Goal: Information Seeking & Learning: Learn about a topic

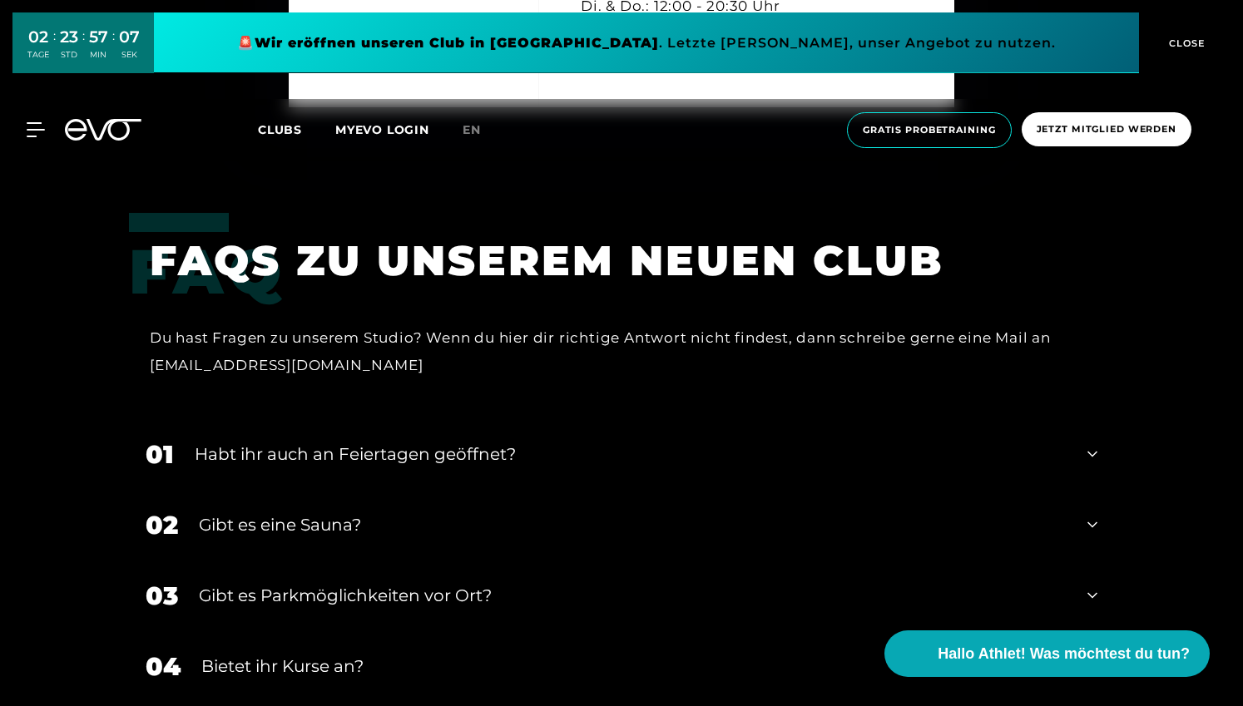
scroll to position [5084, 0]
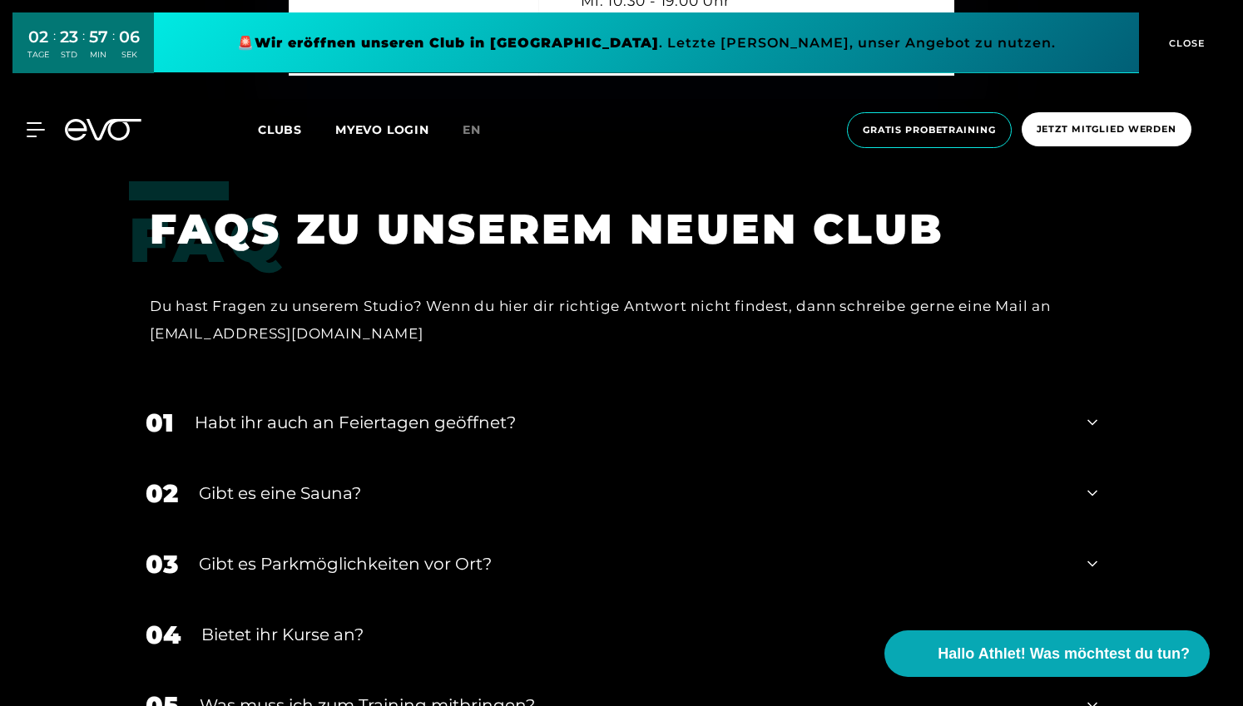
click at [418, 410] on div "Habt ihr auch an Feiertagen geöffnet?" at bounding box center [631, 422] width 872 height 25
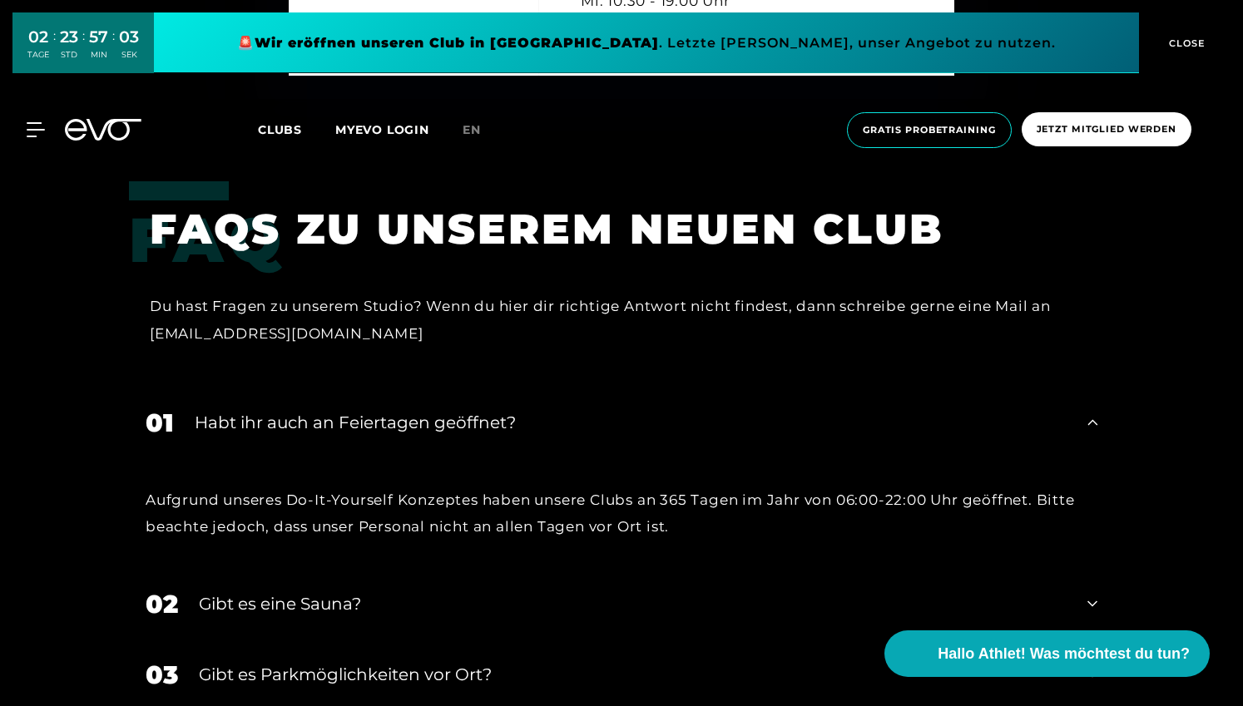
click at [418, 410] on div "Habt ihr auch an Feiertagen geöffnet?" at bounding box center [631, 422] width 872 height 25
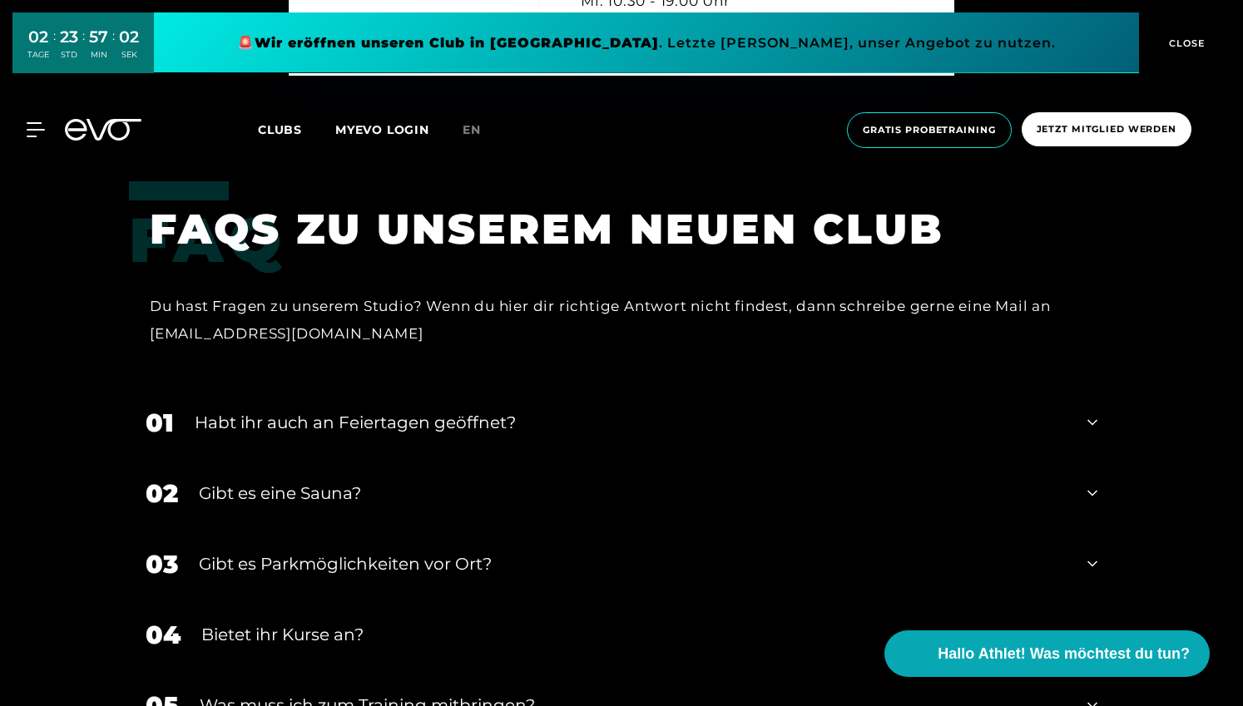
click at [335, 481] on div "Gibt es eine Sauna?" at bounding box center [633, 493] width 868 height 25
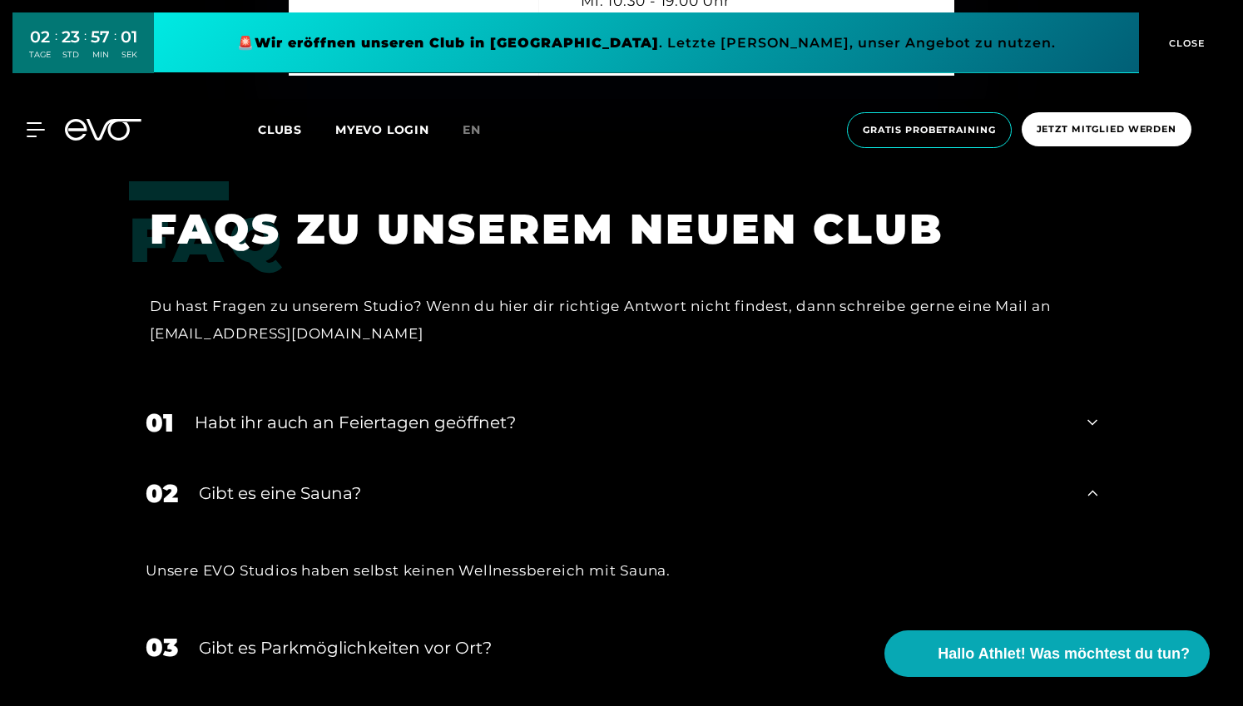
click at [335, 481] on div "Gibt es eine Sauna?" at bounding box center [633, 493] width 868 height 25
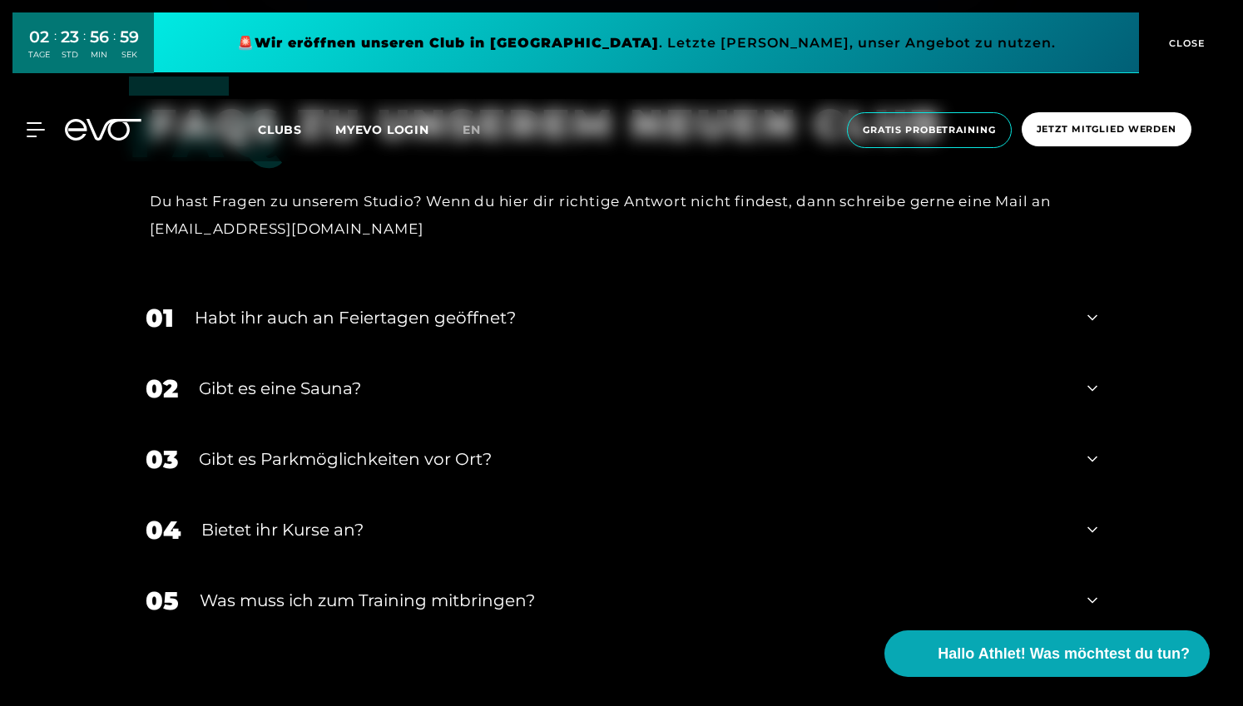
scroll to position [5210, 0]
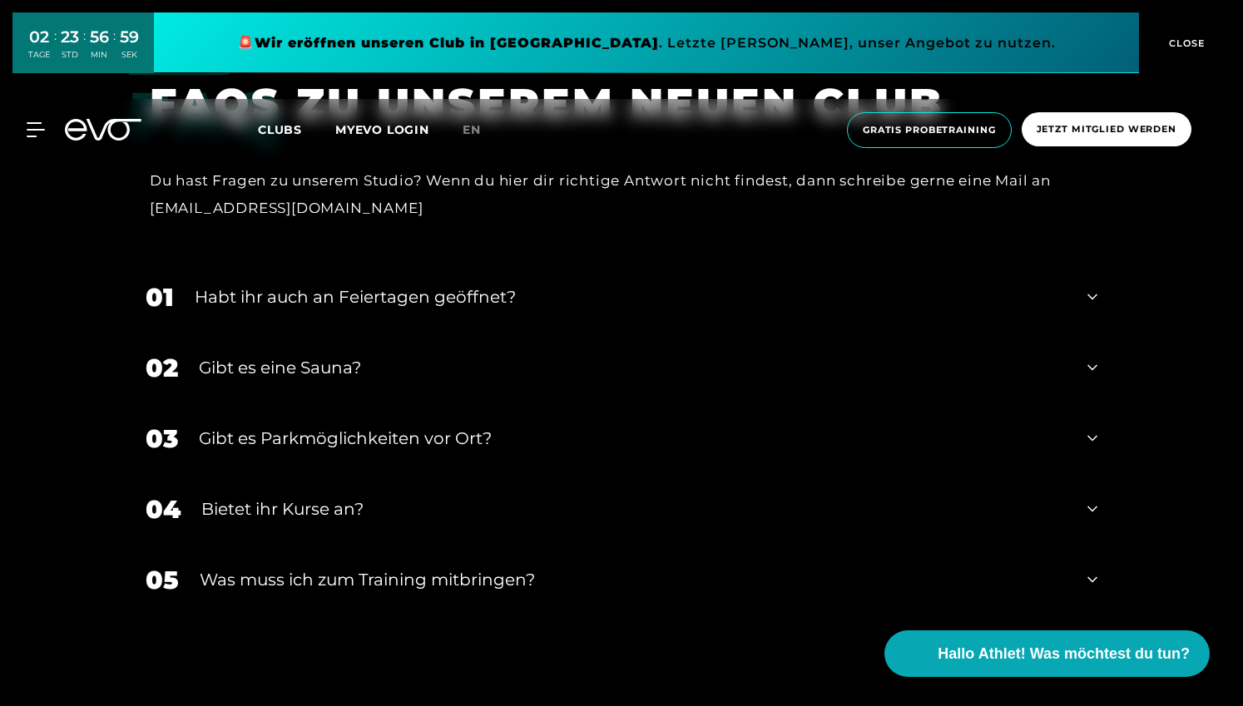
click at [325, 497] on div "Bietet ihr Kurse an?" at bounding box center [633, 509] width 865 height 25
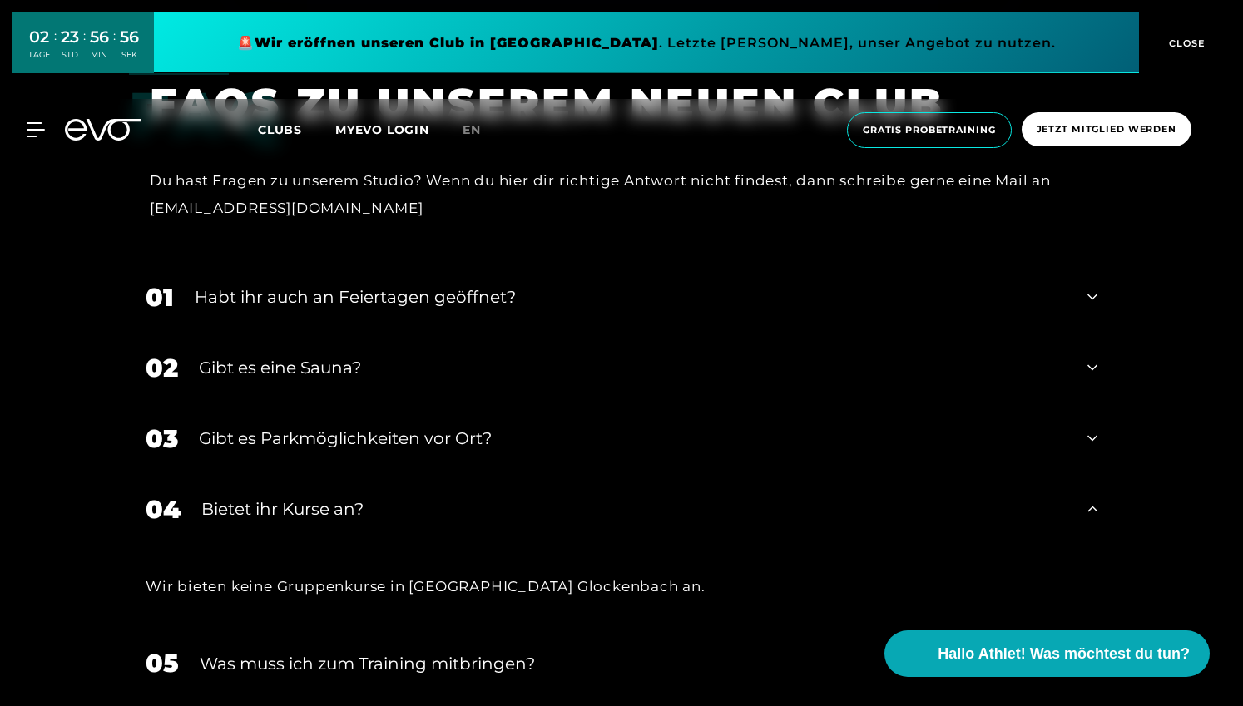
click at [325, 497] on div "Bietet ihr Kurse an?" at bounding box center [633, 509] width 865 height 25
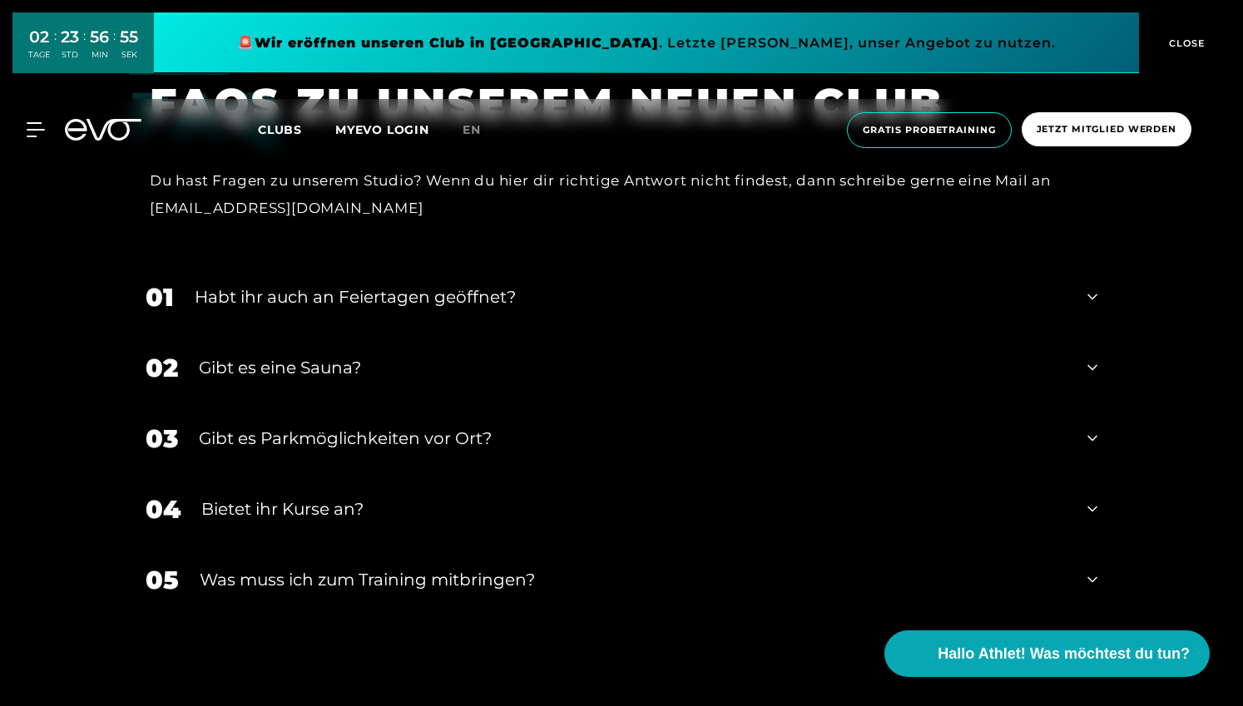
click at [336, 568] on div "Was muss ich zum Training mitbringen?" at bounding box center [633, 580] width 867 height 25
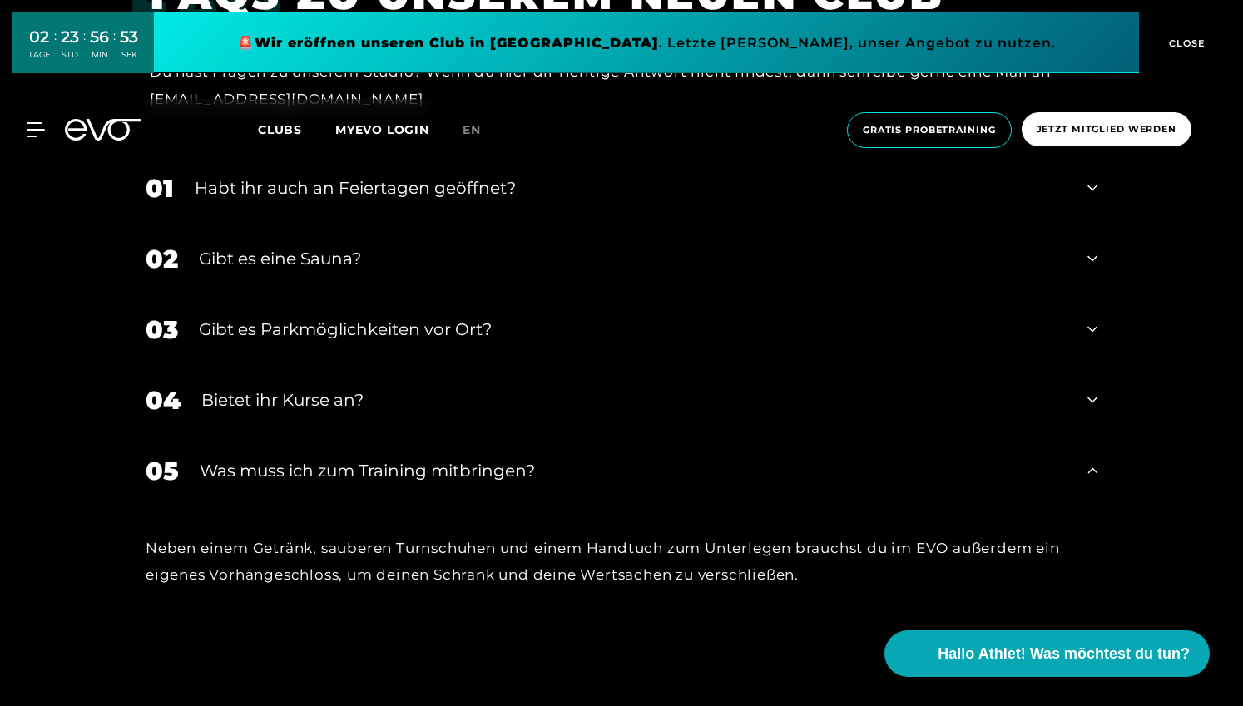
scroll to position [5384, 0]
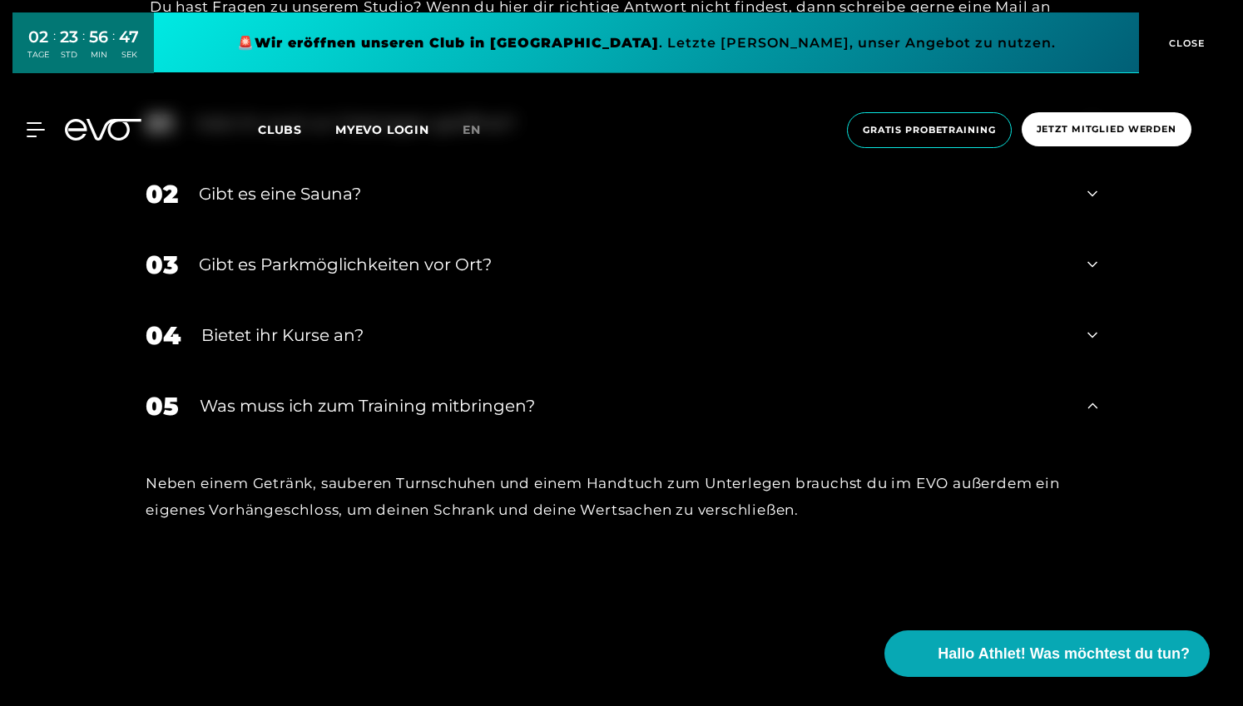
click at [313, 394] on div "Was muss ich zum Training mitbringen?" at bounding box center [633, 406] width 867 height 25
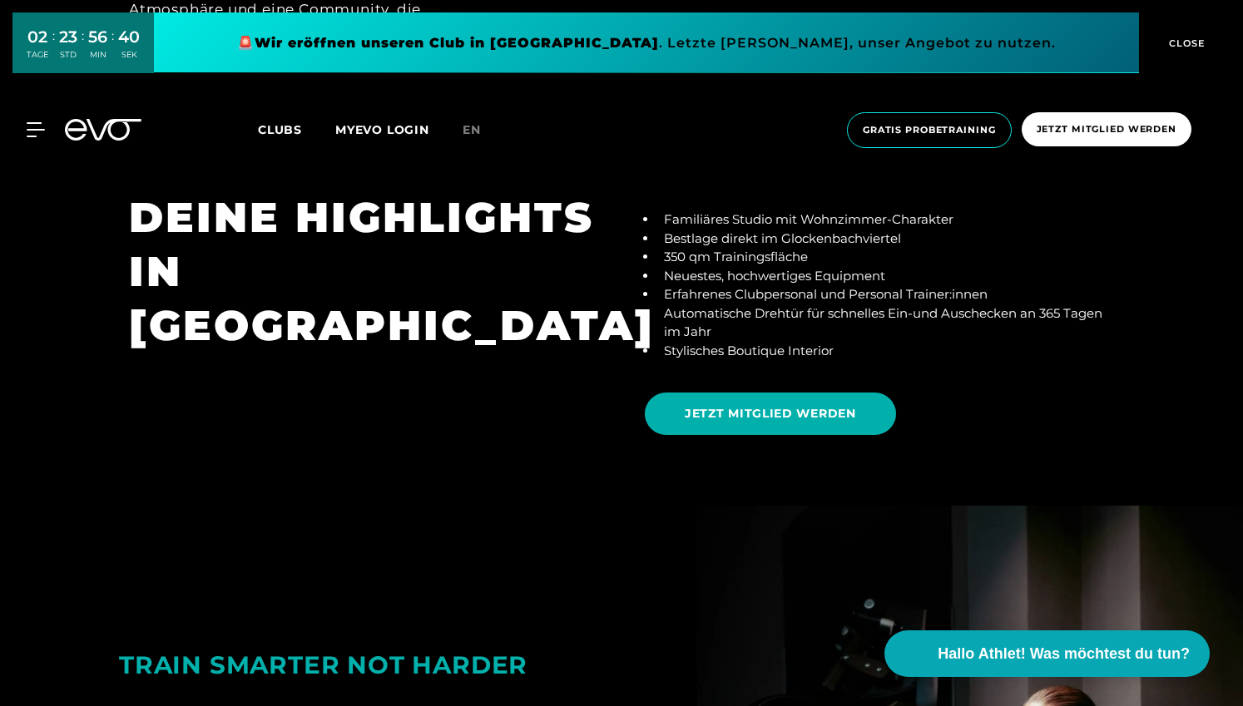
scroll to position [3173, 0]
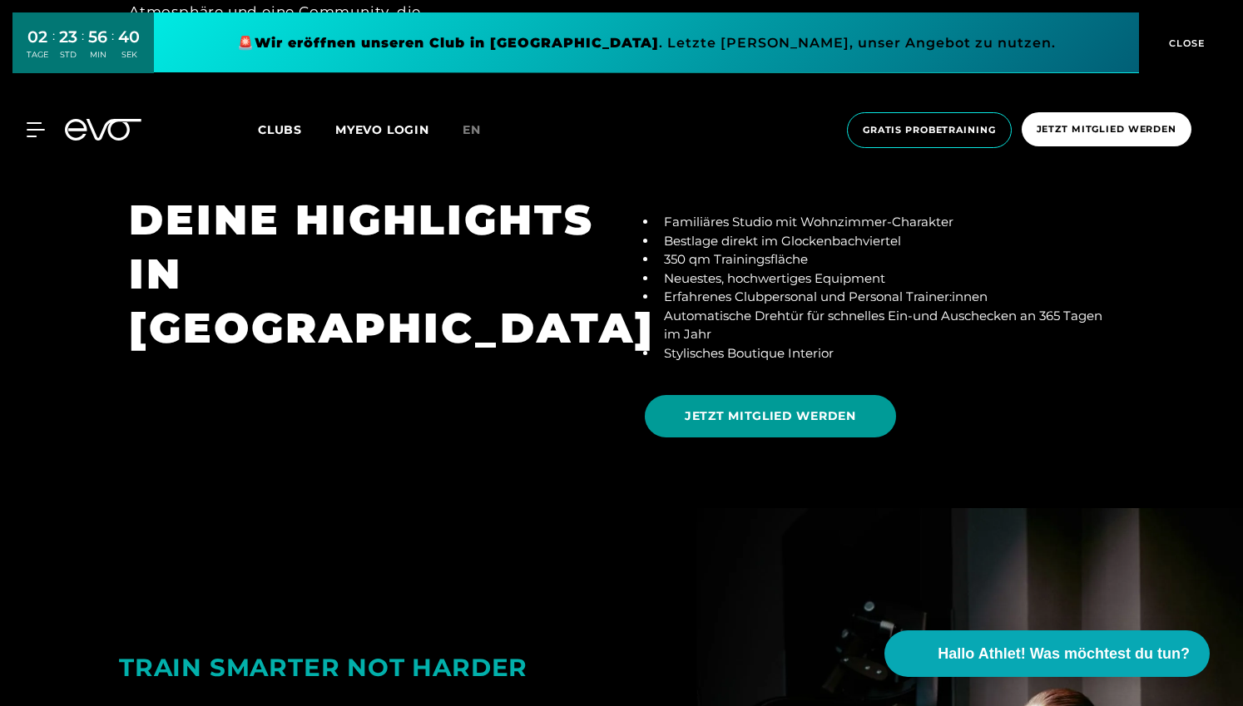
click at [783, 408] on span "JETZT MITGLIED WERDEN" at bounding box center [770, 416] width 171 height 17
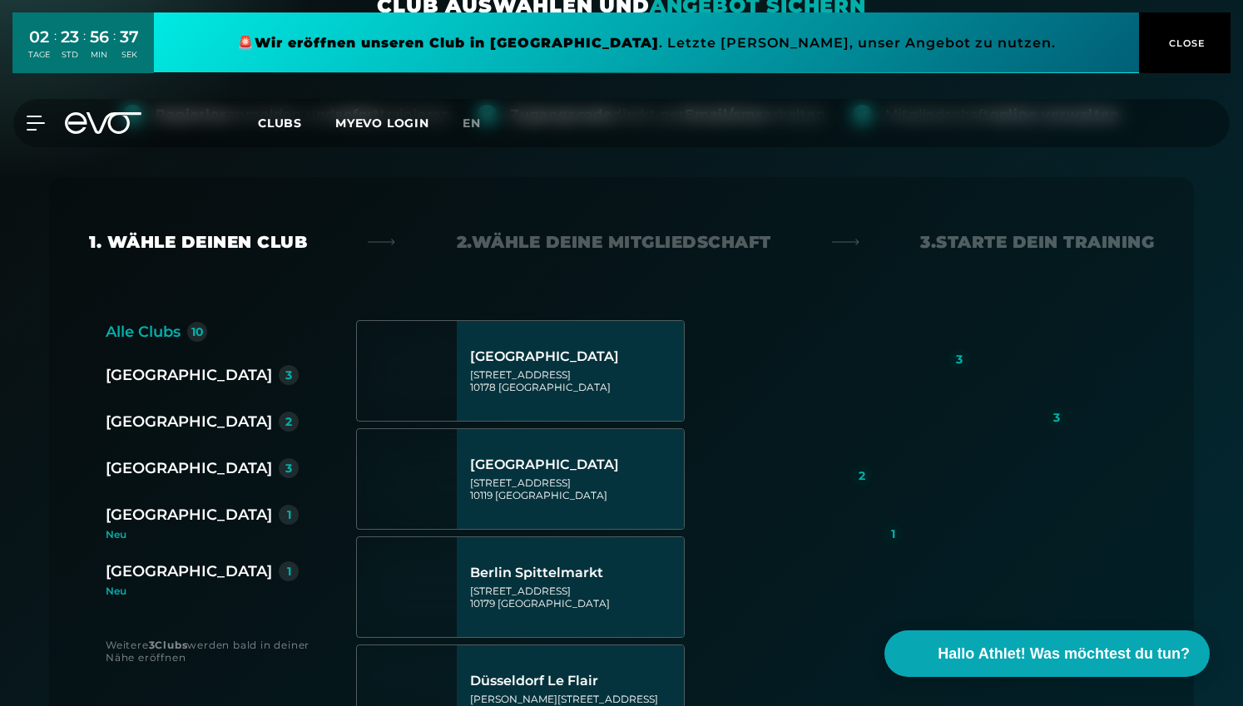
scroll to position [204, 0]
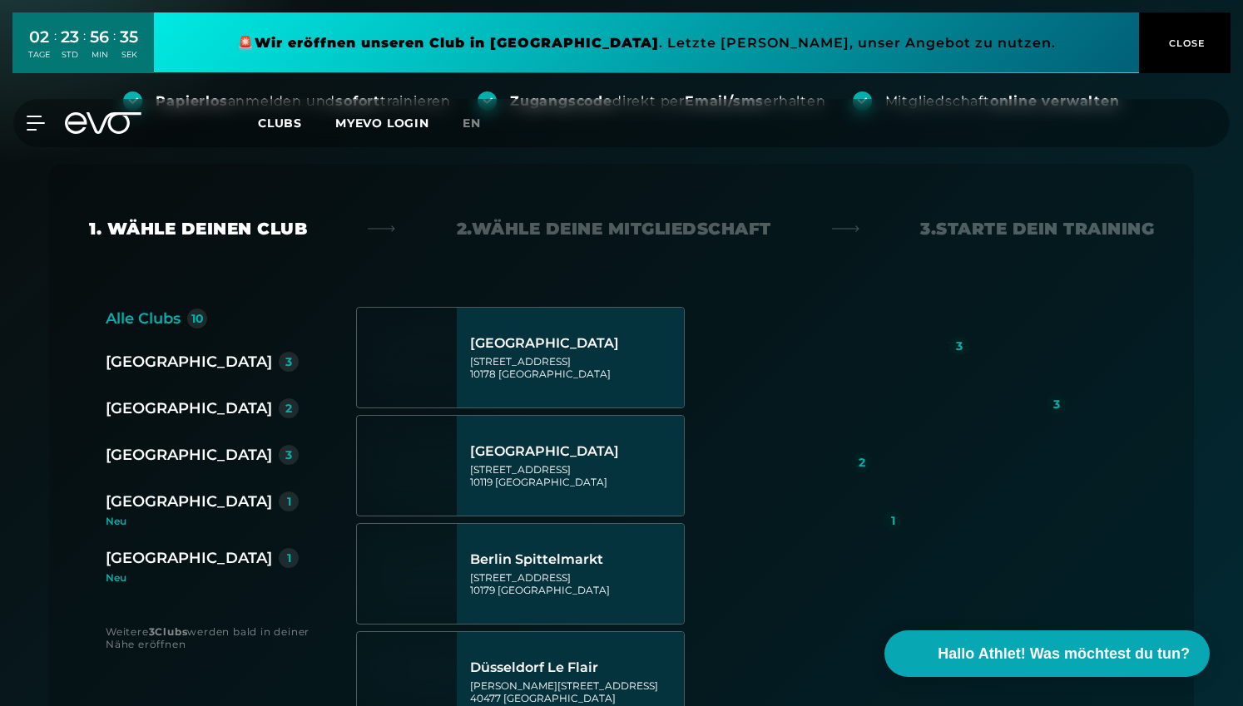
click at [126, 501] on div "[GEOGRAPHIC_DATA]" at bounding box center [189, 501] width 166 height 23
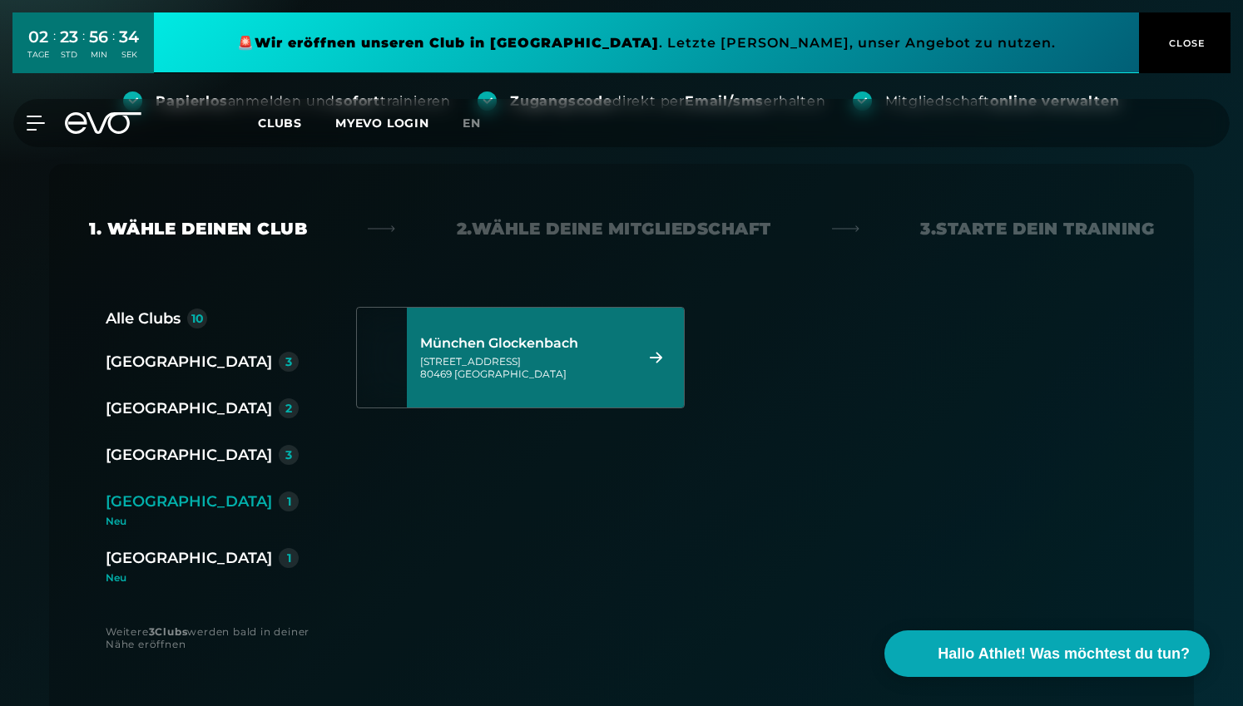
click at [523, 359] on div "[STREET_ADDRESS]" at bounding box center [524, 367] width 209 height 25
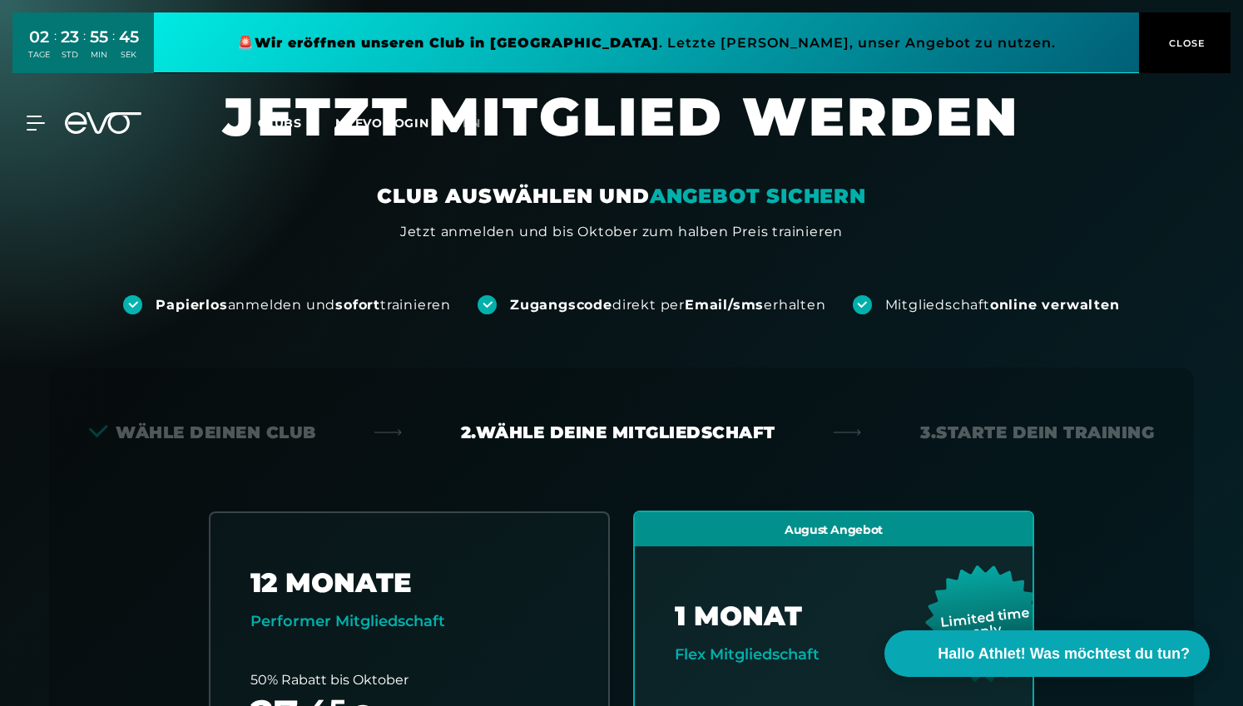
scroll to position [0, 0]
